Goal: Information Seeking & Learning: Find specific page/section

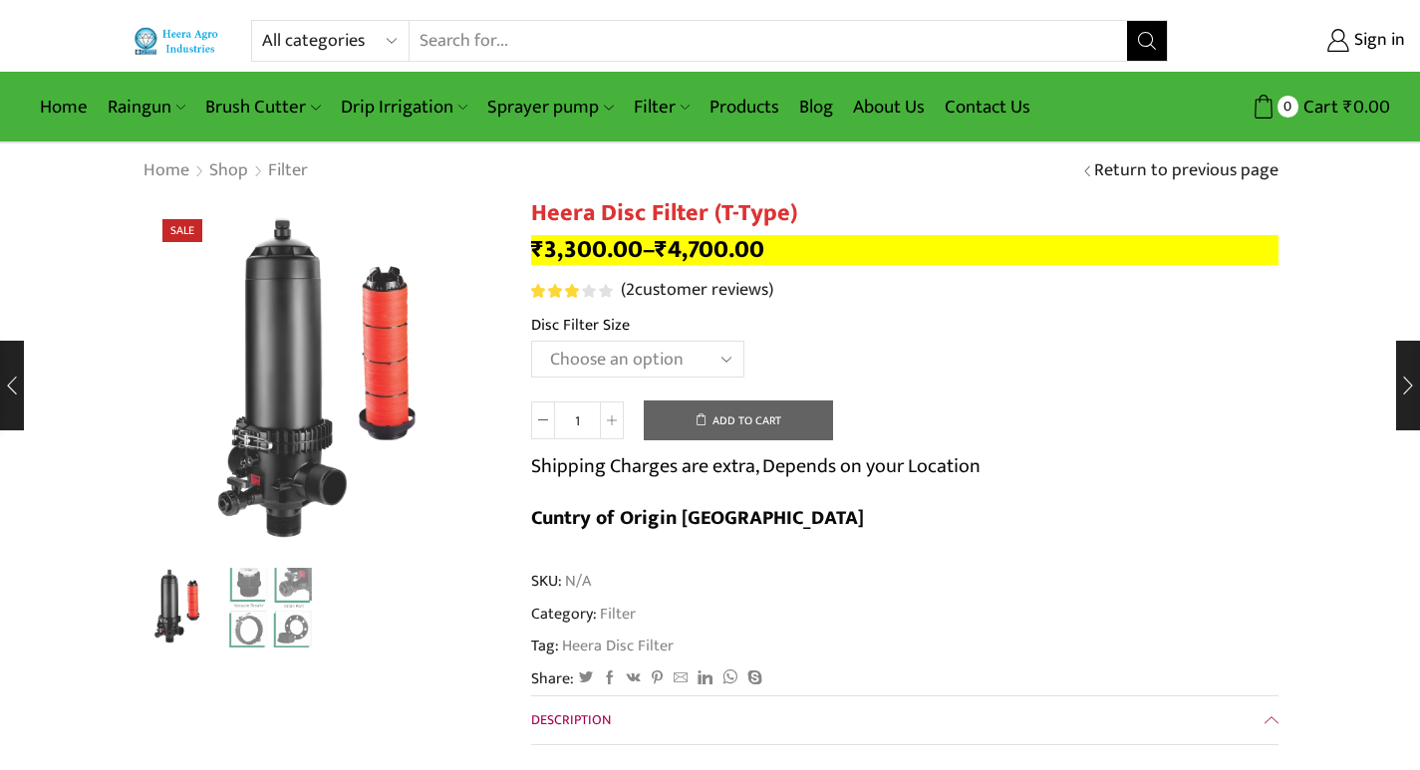
drag, startPoint x: 0, startPoint y: 0, endPoint x: 291, endPoint y: 41, distance: 293.9
click at [291, 41] on select "All categories Accessories Air Release Valve Brush Cutter Domestic Use Drip Irr…" at bounding box center [335, 41] width 147 height 40
select select "venturi"
click at [262, 21] on select "All categories Accessories Air Release Valve Brush Cutter Domestic Use Drip Irr…" at bounding box center [335, 41] width 147 height 40
click at [1152, 44] on icon "Search button" at bounding box center [1148, 41] width 18 height 18
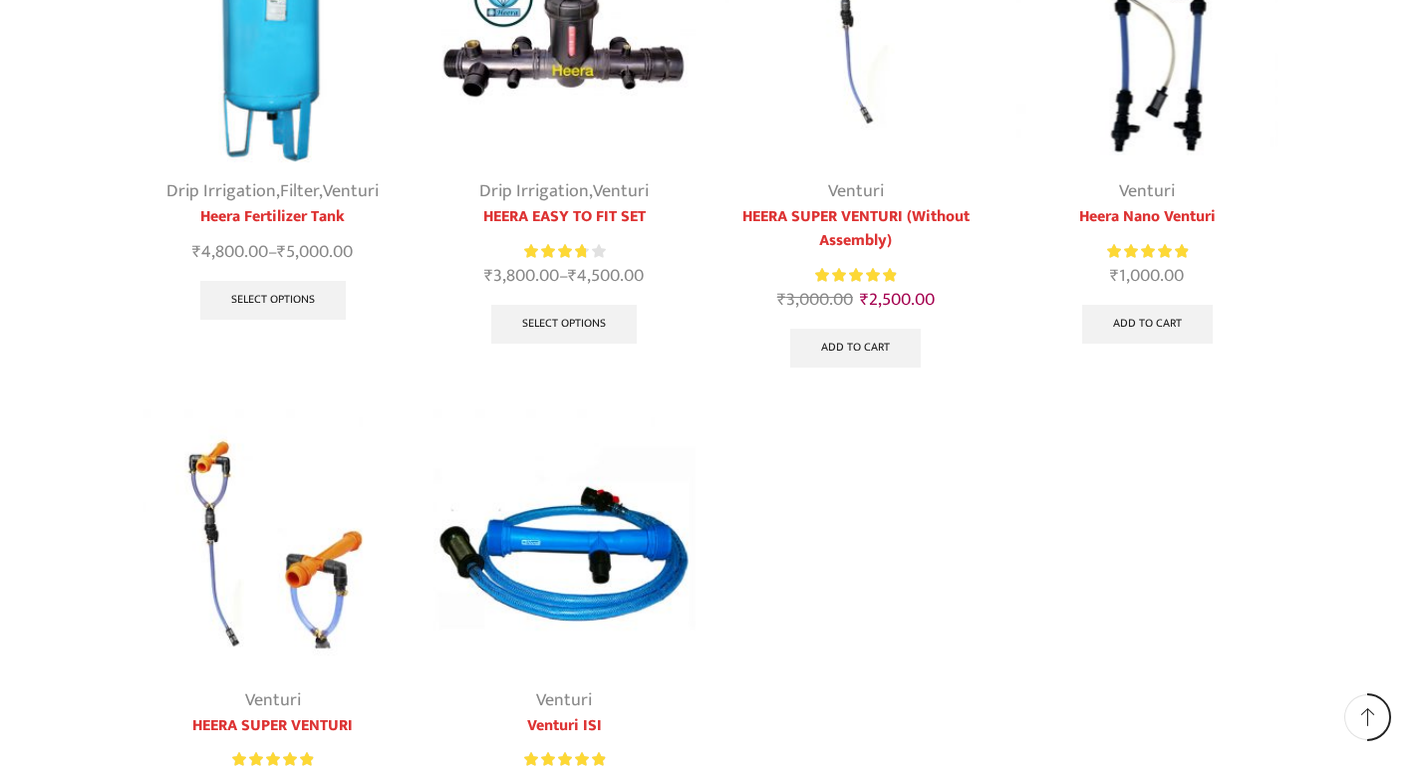
scroll to position [399, 0]
